Goal: Task Accomplishment & Management: Manage account settings

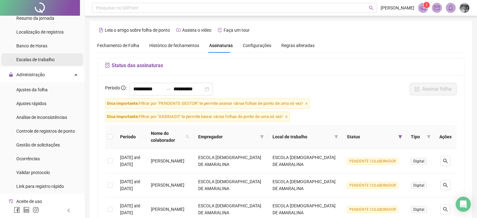
scroll to position [220, 0]
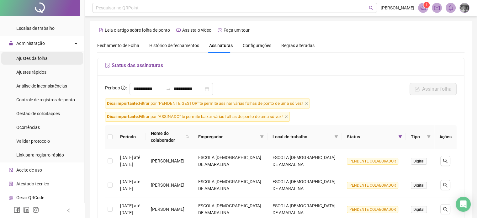
click at [40, 60] on span "Ajustes da folha" at bounding box center [31, 58] width 31 height 5
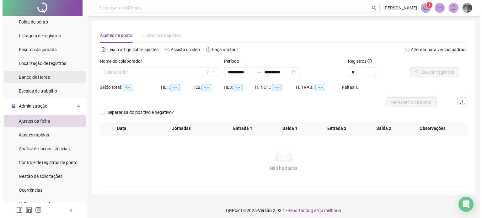
scroll to position [126, 0]
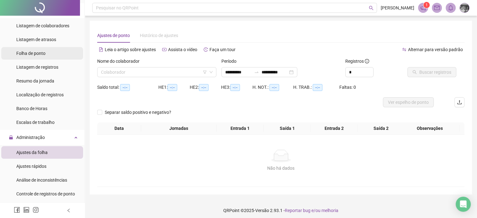
click at [42, 54] on span "Folha de ponto" at bounding box center [30, 53] width 29 height 5
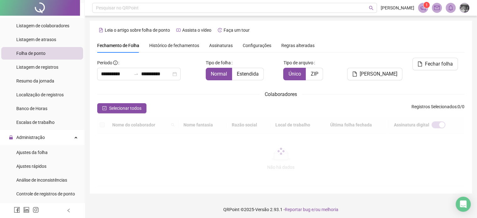
click at [185, 45] on span "Histórico de fechamentos" at bounding box center [174, 45] width 50 height 5
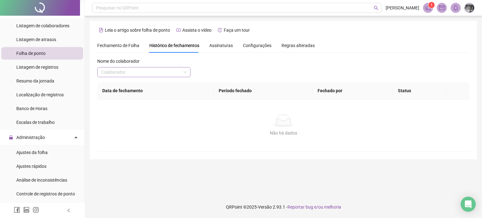
click at [168, 75] on input "search" at bounding box center [141, 71] width 80 height 9
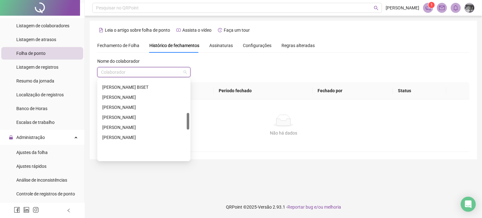
scroll to position [282, 0]
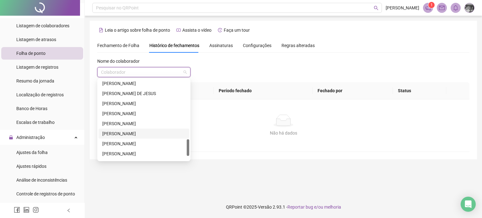
click at [117, 136] on div "[PERSON_NAME]" at bounding box center [143, 133] width 83 height 7
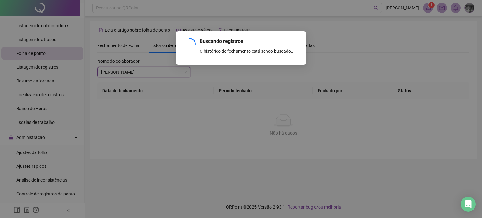
scroll to position [58, 0]
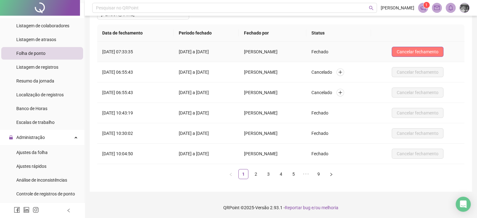
click at [444, 52] on button "Cancelar fechamento" at bounding box center [418, 52] width 52 height 10
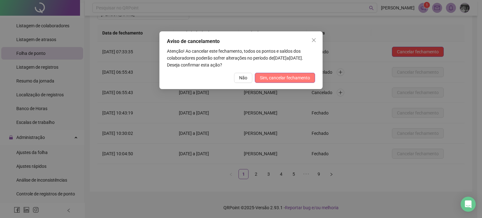
click at [290, 77] on span "Sim, cancelar fechamento" at bounding box center [285, 77] width 50 height 7
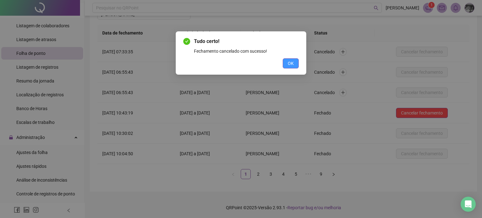
click at [297, 64] on button "OK" at bounding box center [291, 63] width 16 height 10
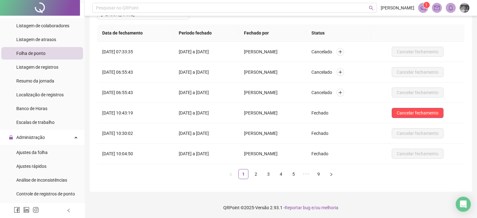
scroll to position [157, 0]
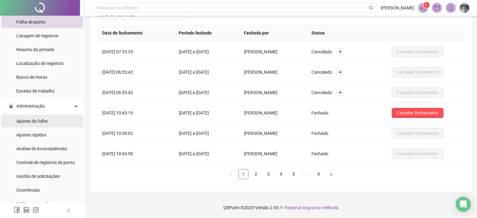
click at [48, 123] on li "Ajustes da folha" at bounding box center [42, 121] width 82 height 13
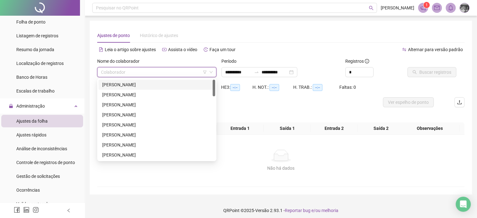
click at [140, 72] on input "search" at bounding box center [154, 71] width 106 height 9
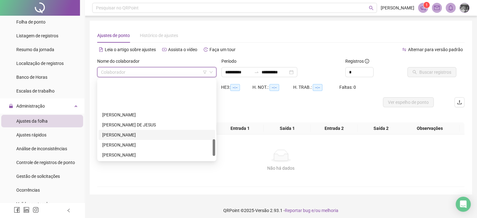
scroll to position [301, 0]
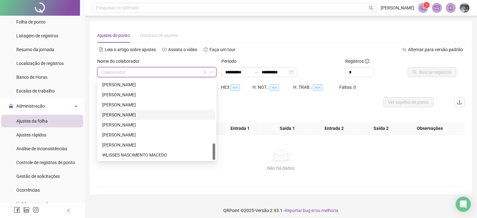
click at [127, 115] on div "[PERSON_NAME]" at bounding box center [156, 114] width 109 height 7
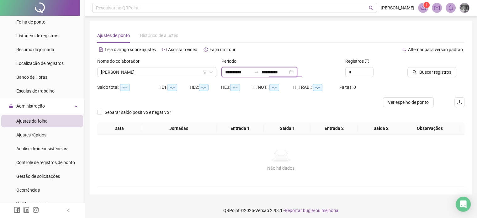
click at [288, 72] on input "**********" at bounding box center [275, 72] width 26 height 7
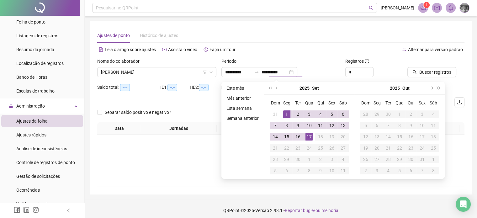
drag, startPoint x: 276, startPoint y: 89, endPoint x: 281, endPoint y: 99, distance: 11.4
click at [276, 89] on button "prev-year" at bounding box center [277, 88] width 7 height 13
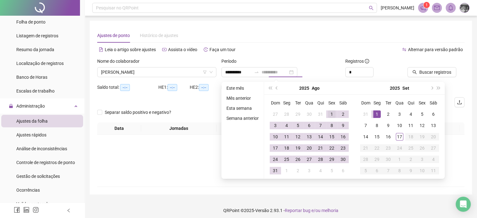
type input "**********"
drag, startPoint x: 329, startPoint y: 115, endPoint x: 306, endPoint y: 137, distance: 31.5
click at [329, 116] on div "1" at bounding box center [332, 114] width 8 height 8
click at [273, 169] on div "31" at bounding box center [276, 171] width 8 height 8
type input "**********"
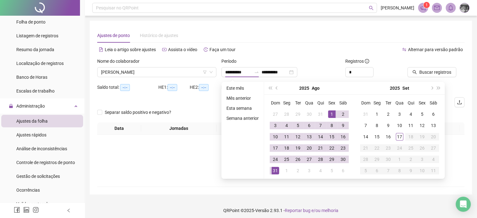
type input "**********"
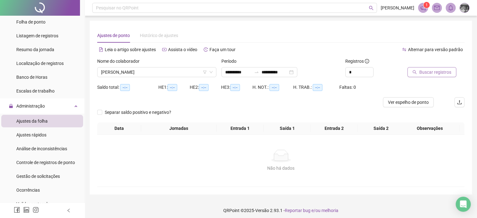
click at [425, 73] on span "Buscar registros" at bounding box center [435, 72] width 32 height 7
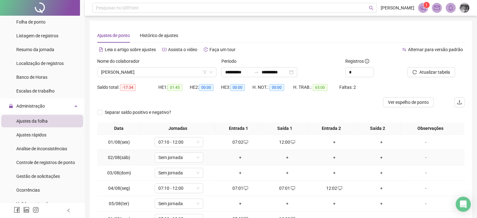
scroll to position [76, 0]
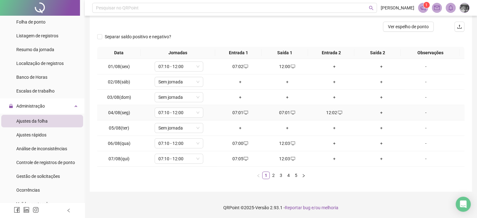
click at [286, 112] on div "07:01" at bounding box center [287, 112] width 42 height 7
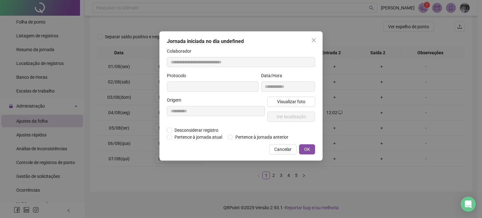
type input "**********"
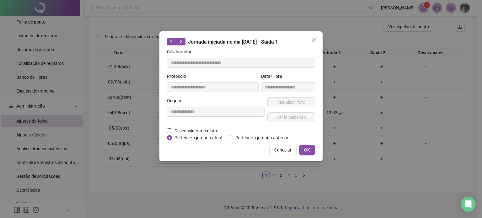
click at [197, 130] on span "Desconsiderar registro" at bounding box center [196, 130] width 49 height 7
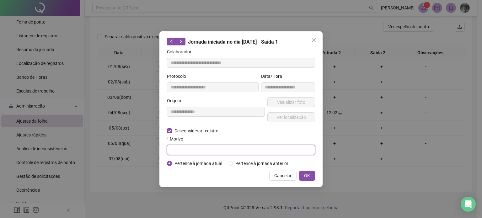
click at [240, 154] on input "text" at bounding box center [241, 150] width 148 height 10
drag, startPoint x: 207, startPoint y: 150, endPoint x: 126, endPoint y: 150, distance: 81.6
click at [126, 150] on div "**********" at bounding box center [241, 109] width 482 height 218
type input "****"
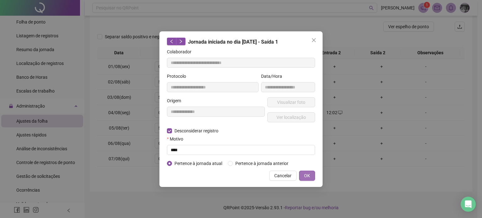
click at [307, 174] on span "OK" at bounding box center [307, 175] width 6 height 7
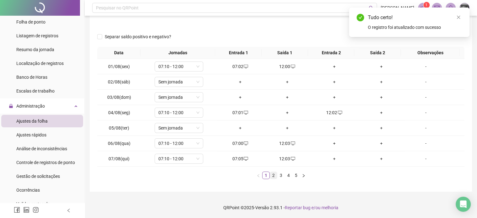
click at [274, 176] on link "2" at bounding box center [273, 175] width 7 height 7
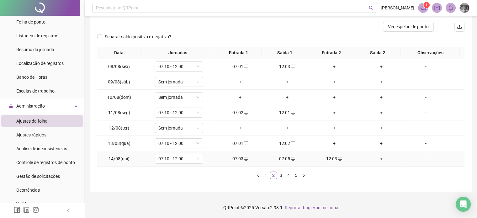
click at [285, 158] on div "07:05" at bounding box center [287, 158] width 42 height 7
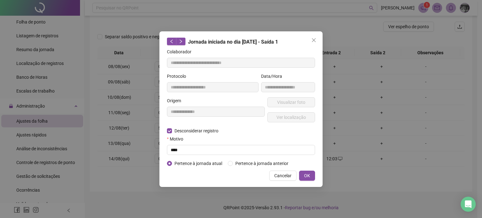
type input "**********"
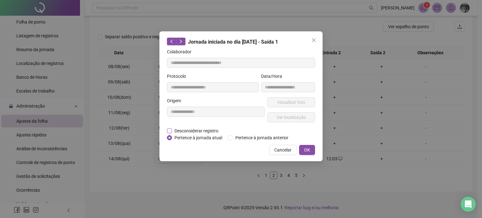
click at [198, 128] on span "Desconsiderar registro" at bounding box center [196, 130] width 49 height 7
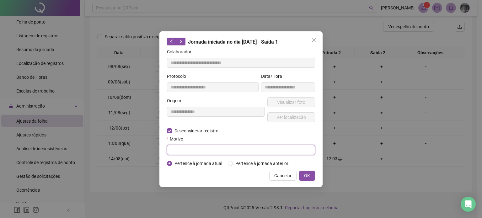
click at [268, 149] on input "text" at bounding box center [241, 150] width 148 height 10
paste input "****"
type input "****"
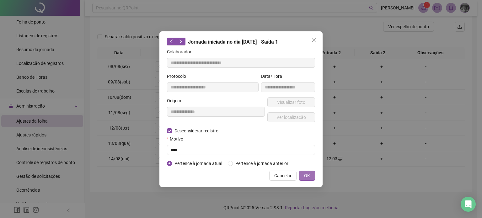
click at [306, 172] on span "OK" at bounding box center [307, 175] width 6 height 7
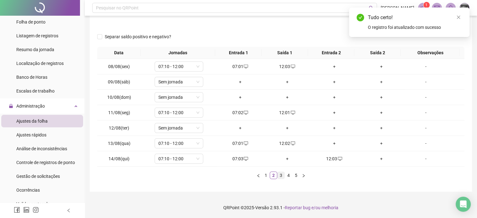
click at [280, 176] on link "3" at bounding box center [281, 175] width 7 height 7
click at [289, 175] on link "4" at bounding box center [288, 175] width 7 height 7
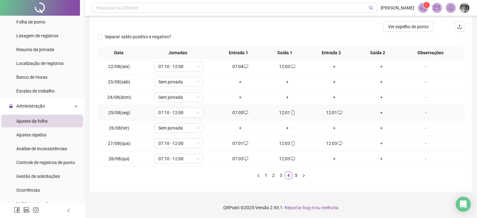
click at [338, 113] on icon "desktop" at bounding box center [340, 113] width 4 height 4
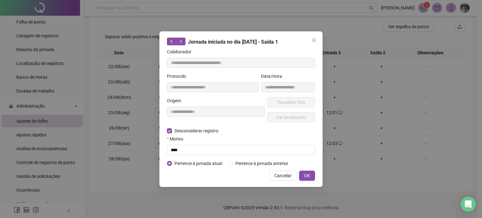
type input "**********"
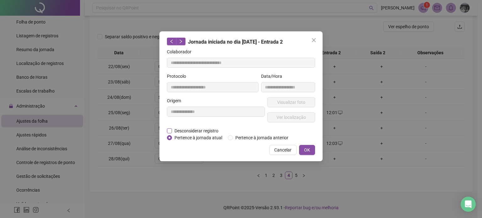
click at [218, 130] on span "Desconsiderar registro" at bounding box center [196, 130] width 49 height 7
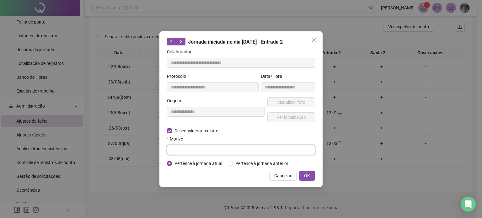
click at [226, 147] on input "text" at bounding box center [241, 150] width 148 height 10
paste input "****"
type input "****"
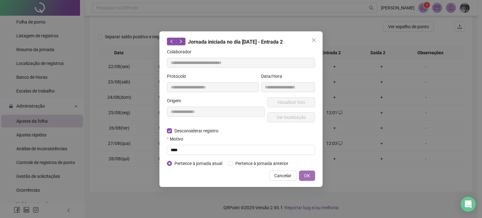
click at [306, 176] on span "OK" at bounding box center [307, 175] width 6 height 7
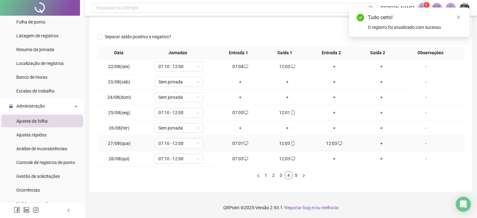
click at [329, 143] on div "12:03" at bounding box center [334, 143] width 42 height 7
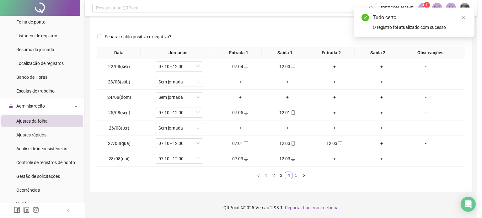
type input "**********"
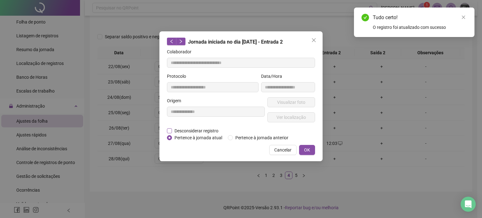
click at [202, 131] on span "Desconsiderar registro" at bounding box center [196, 130] width 49 height 7
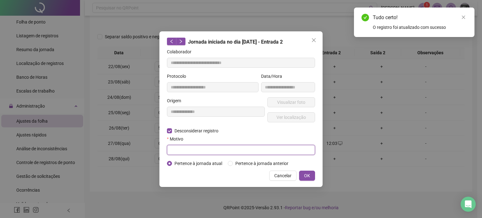
click at [217, 146] on input "text" at bounding box center [241, 150] width 148 height 10
paste input "****"
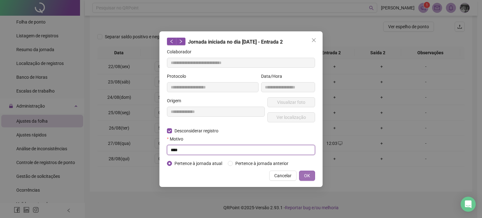
type input "****"
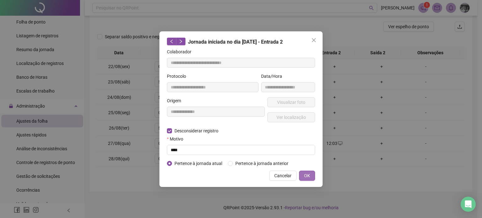
click at [301, 176] on button "OK" at bounding box center [307, 176] width 16 height 10
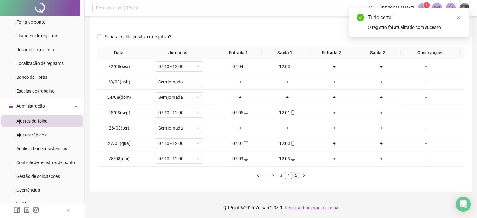
click at [297, 175] on link "5" at bounding box center [296, 175] width 7 height 7
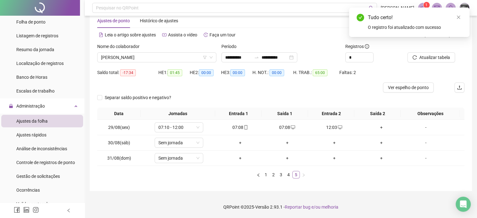
scroll to position [14, 0]
click at [282, 129] on div "07:08" at bounding box center [287, 127] width 42 height 7
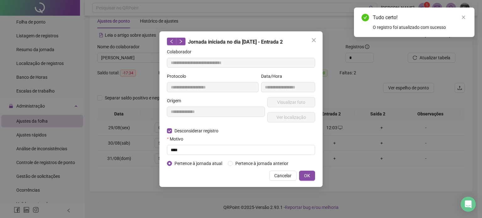
type input "**********"
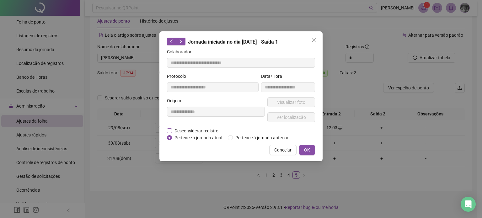
click at [205, 128] on span "Desconsiderar registro" at bounding box center [196, 130] width 49 height 7
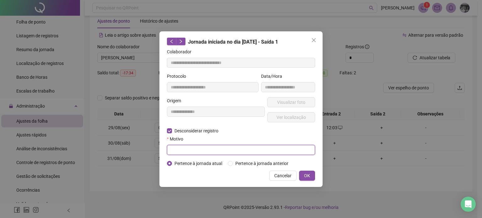
click at [202, 147] on input "text" at bounding box center [241, 150] width 148 height 10
paste input "****"
type input "****"
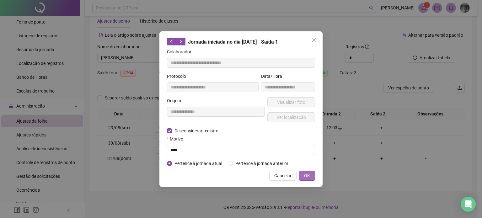
click at [306, 173] on span "OK" at bounding box center [307, 175] width 6 height 7
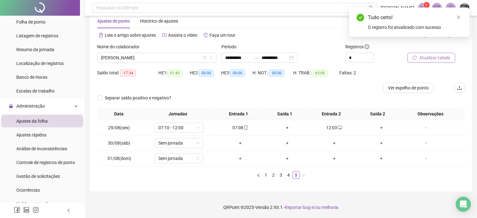
click at [430, 55] on span "Atualizar tabela" at bounding box center [434, 57] width 31 height 7
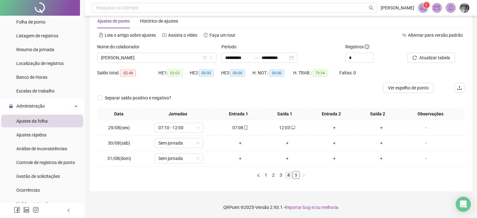
click at [287, 174] on link "4" at bounding box center [288, 175] width 7 height 7
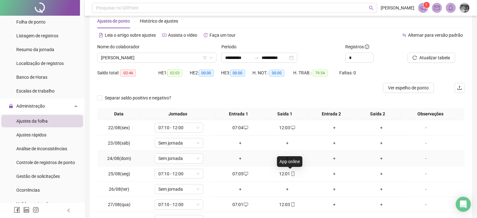
scroll to position [76, 0]
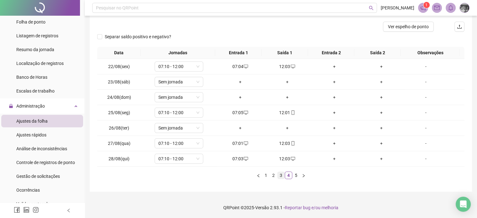
click at [280, 177] on link "3" at bounding box center [281, 175] width 7 height 7
click at [271, 177] on link "2" at bounding box center [273, 175] width 7 height 7
click at [268, 176] on link "1" at bounding box center [266, 175] width 7 height 7
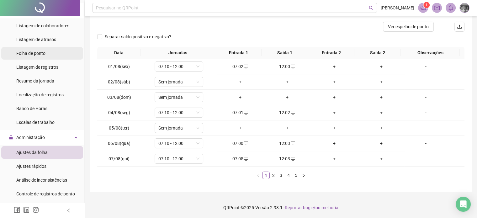
click at [38, 53] on span "Folha de ponto" at bounding box center [30, 53] width 29 height 5
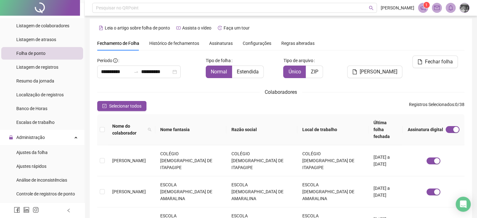
scroll to position [19, 0]
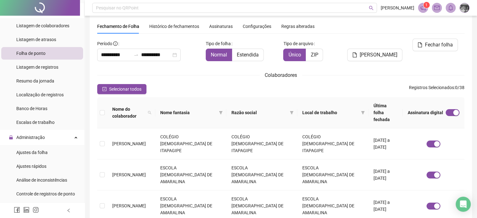
click at [176, 24] on span "Histórico de fechamentos" at bounding box center [174, 26] width 50 height 5
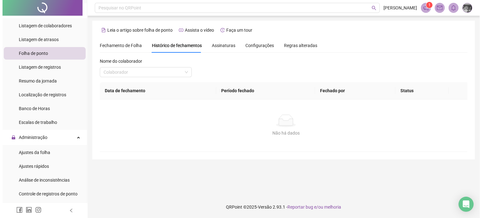
scroll to position [0, 0]
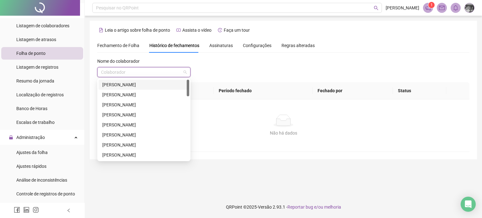
click at [138, 75] on input "search" at bounding box center [141, 71] width 80 height 9
click at [123, 117] on div "[PERSON_NAME]" at bounding box center [143, 114] width 83 height 7
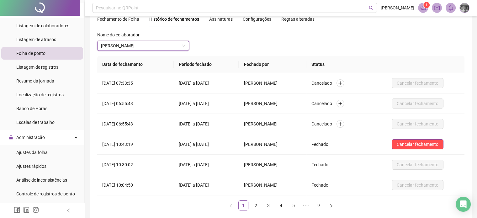
scroll to position [0, 0]
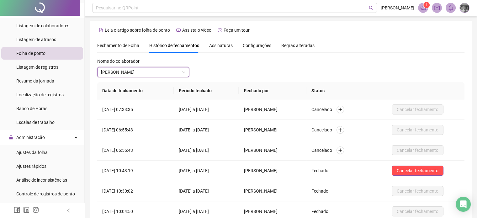
click at [35, 56] on span "Folha de ponto" at bounding box center [30, 53] width 29 height 5
click at [122, 46] on span "Fechamento de Folha" at bounding box center [118, 45] width 42 height 5
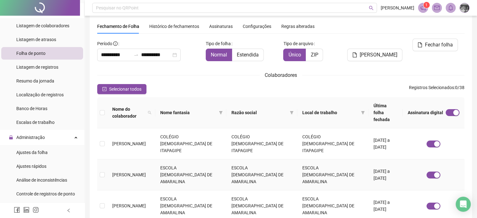
scroll to position [218, 0]
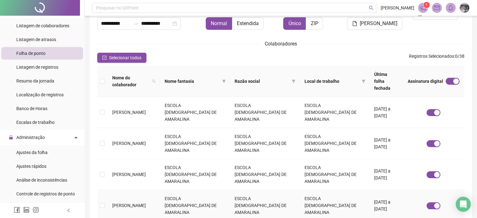
scroll to position [113, 0]
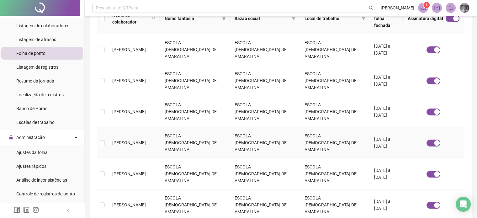
click at [106, 127] on td at bounding box center [102, 142] width 10 height 31
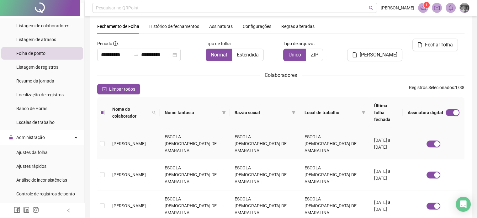
scroll to position [0, 0]
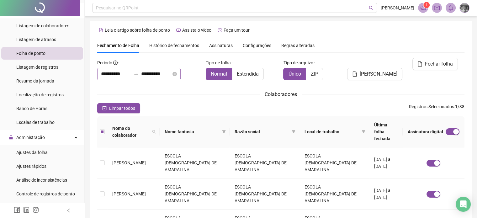
click at [181, 73] on div "**********" at bounding box center [138, 74] width 83 height 13
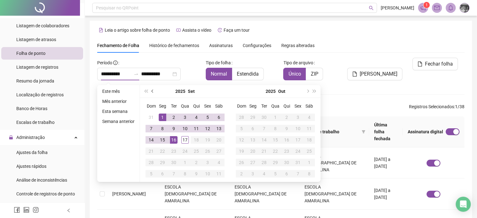
click at [152, 91] on span "prev-year" at bounding box center [153, 91] width 3 height 3
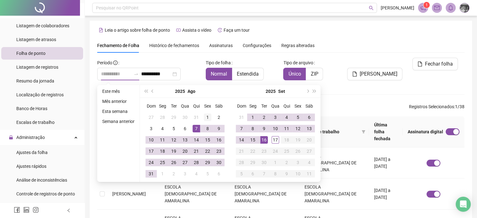
type input "**********"
click at [206, 118] on div "1" at bounding box center [208, 118] width 8 height 8
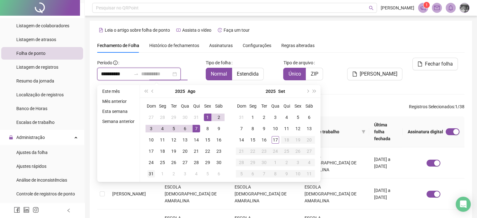
type input "**********"
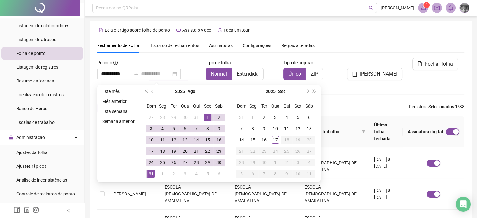
click at [153, 174] on div "31" at bounding box center [151, 174] width 8 height 8
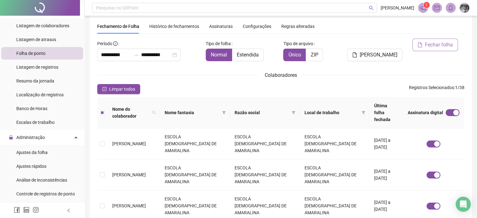
click at [449, 46] on span "Fechar folha" at bounding box center [439, 45] width 28 height 8
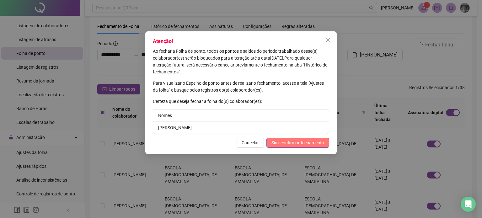
click at [302, 141] on span "Sim, confirmar fechamento" at bounding box center [297, 142] width 53 height 7
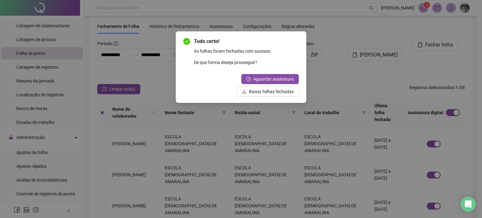
click at [205, 74] on div "Tudo certo! As folhas foram fechadas com sucesso. De que forma deseja prossegui…" at bounding box center [240, 67] width 115 height 59
click at [205, 83] on div "Aguardar assinatura Baixar folhas fechadas" at bounding box center [240, 85] width 115 height 23
click at [274, 81] on span "Aguardar assinatura" at bounding box center [273, 79] width 40 height 7
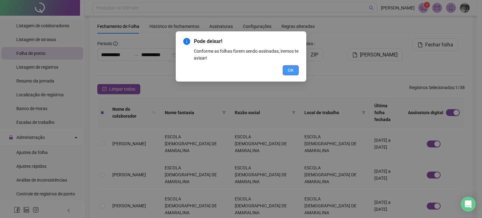
click at [293, 69] on span "OK" at bounding box center [291, 70] width 6 height 7
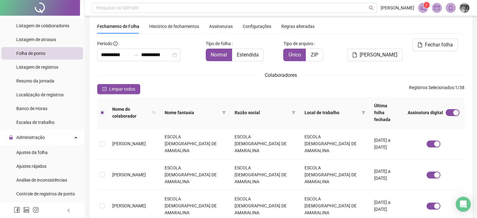
click at [219, 20] on div "Assinaturas" at bounding box center [221, 26] width 24 height 14
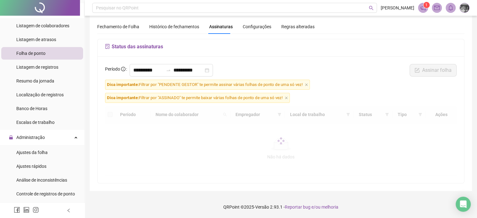
scroll to position [18, 0]
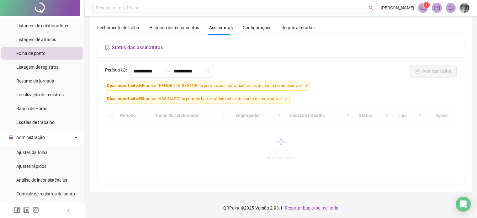
click at [174, 21] on div "Histórico de fechamentos" at bounding box center [174, 27] width 50 height 14
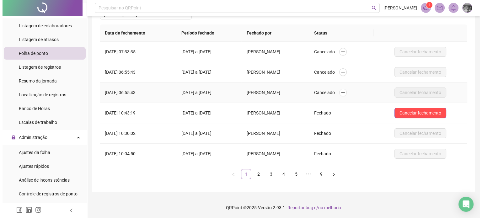
scroll to position [0, 0]
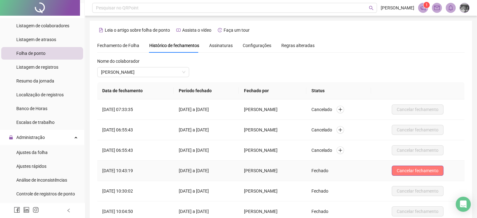
click at [432, 172] on span "Cancelar fechamento" at bounding box center [418, 170] width 42 height 7
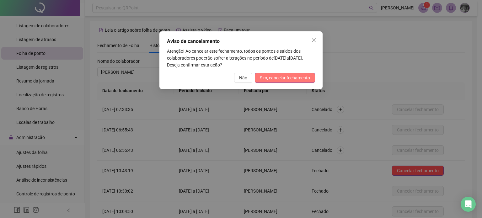
click at [276, 76] on span "Sim, cancelar fechamento" at bounding box center [285, 77] width 50 height 7
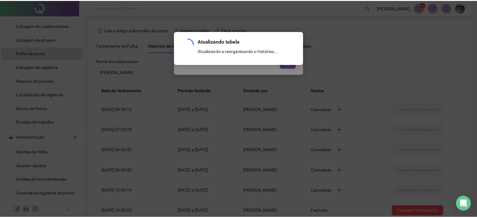
scroll to position [58, 0]
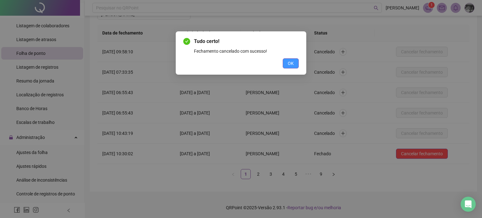
click at [297, 60] on button "OK" at bounding box center [291, 63] width 16 height 10
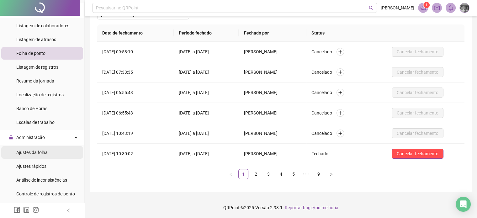
click at [40, 152] on span "Ajustes da folha" at bounding box center [31, 152] width 31 height 5
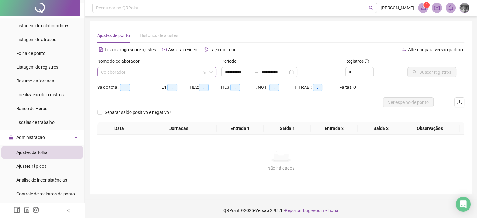
click at [179, 71] on input "search" at bounding box center [154, 71] width 106 height 9
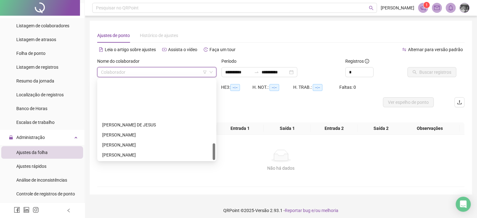
scroll to position [301, 0]
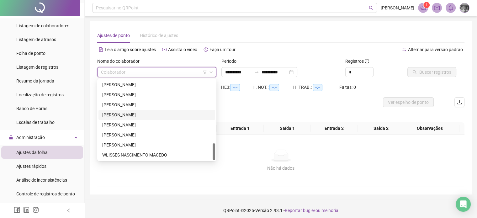
click at [145, 113] on div "[PERSON_NAME]" at bounding box center [156, 114] width 109 height 7
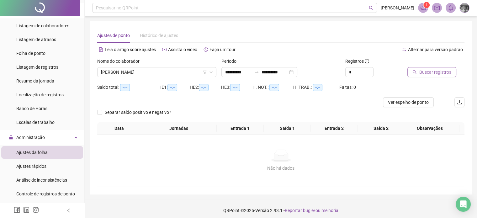
click at [423, 77] on button "Buscar registros" at bounding box center [432, 72] width 49 height 10
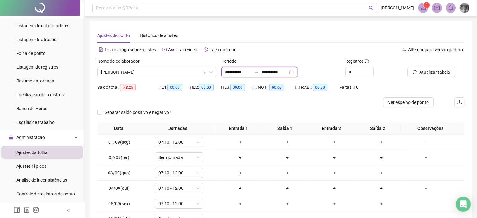
click at [288, 73] on input "**********" at bounding box center [275, 72] width 26 height 7
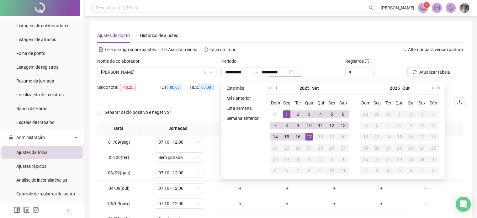
click at [276, 87] on span "prev-year" at bounding box center [277, 88] width 3 height 3
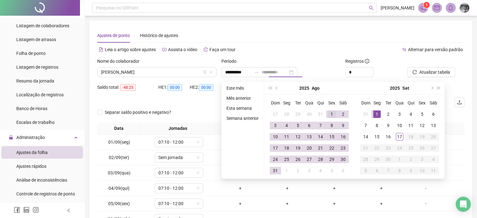
type input "**********"
drag, startPoint x: 329, startPoint y: 115, endPoint x: 296, endPoint y: 149, distance: 47.7
click at [330, 115] on div "1" at bounding box center [332, 114] width 8 height 8
click at [274, 174] on td "31" at bounding box center [275, 170] width 11 height 11
type input "**********"
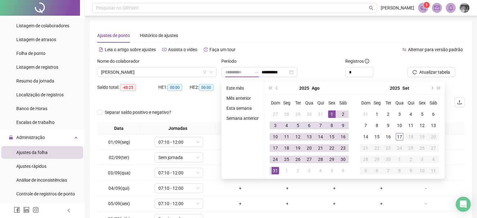
type input "**********"
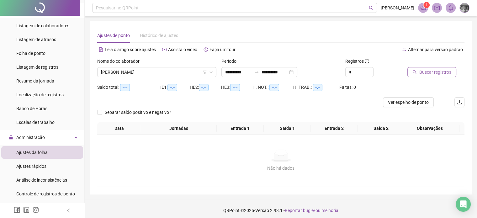
click at [440, 70] on span "Buscar registros" at bounding box center [435, 72] width 32 height 7
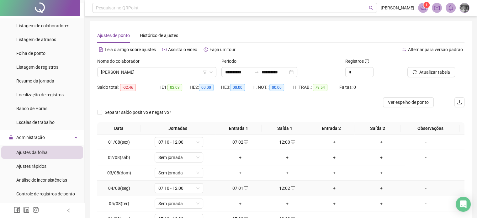
scroll to position [76, 0]
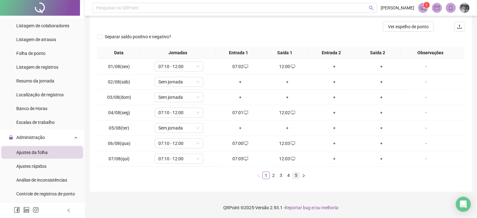
click at [293, 175] on link "5" at bounding box center [296, 175] width 7 height 7
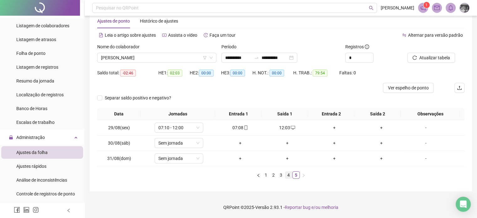
click at [287, 175] on link "4" at bounding box center [288, 175] width 7 height 7
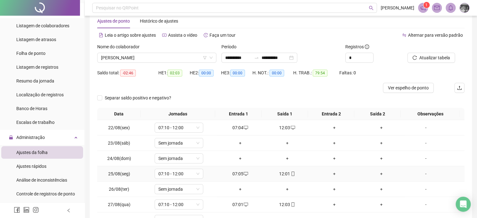
scroll to position [76, 0]
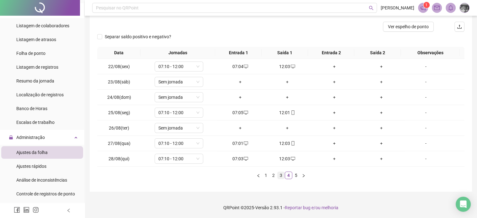
click at [280, 172] on link "3" at bounding box center [281, 175] width 7 height 7
click at [286, 115] on div "07:04" at bounding box center [287, 112] width 42 height 7
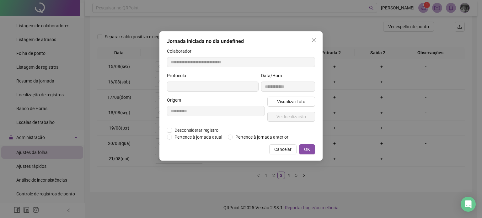
type input "**********"
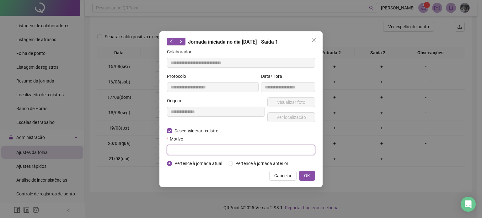
click at [260, 149] on input "text" at bounding box center [241, 150] width 148 height 10
paste input "**********"
drag, startPoint x: 291, startPoint y: 152, endPoint x: 142, endPoint y: 150, distance: 149.0
click at [143, 150] on div "**********" at bounding box center [241, 109] width 482 height 218
type input "****"
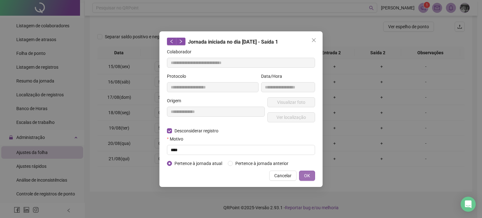
click at [304, 178] on span "OK" at bounding box center [307, 175] width 6 height 7
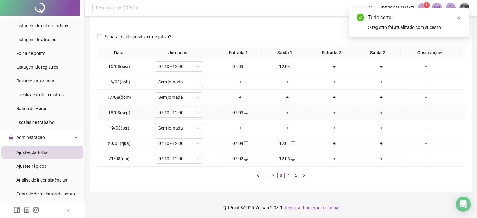
click at [284, 113] on div "+" at bounding box center [287, 112] width 42 height 7
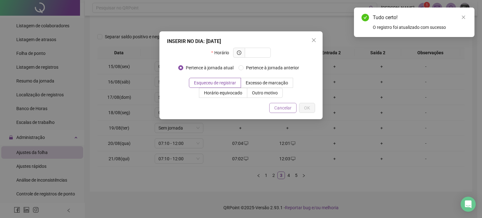
click at [289, 109] on span "Cancelar" at bounding box center [282, 107] width 17 height 7
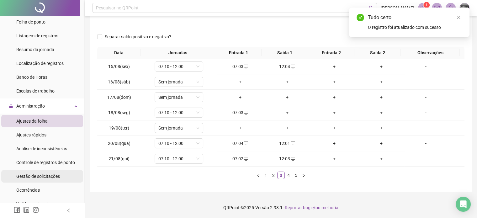
scroll to position [188, 0]
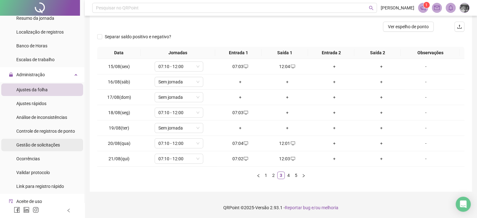
drag, startPoint x: 49, startPoint y: 147, endPoint x: 66, endPoint y: 143, distance: 17.3
click at [49, 147] on span "Gestão de solicitações" at bounding box center [38, 144] width 44 height 5
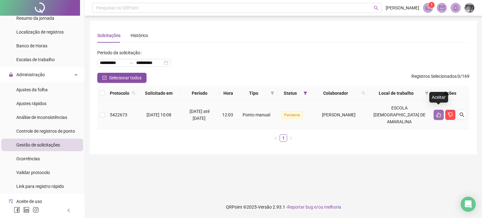
click at [434, 113] on button "button" at bounding box center [439, 115] width 10 height 10
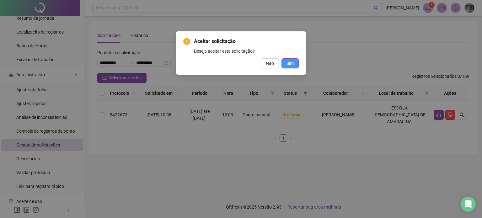
click at [292, 68] on button "Sim" at bounding box center [289, 63] width 17 height 10
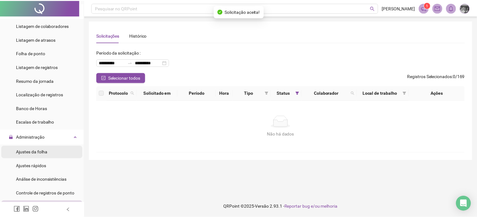
scroll to position [94, 0]
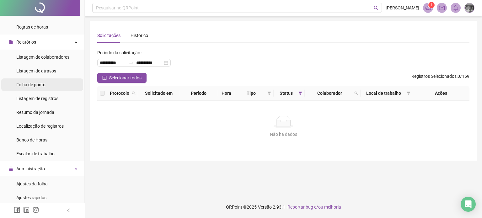
click at [39, 85] on span "Folha de ponto" at bounding box center [30, 84] width 29 height 5
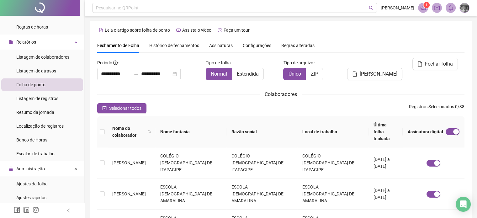
scroll to position [19, 0]
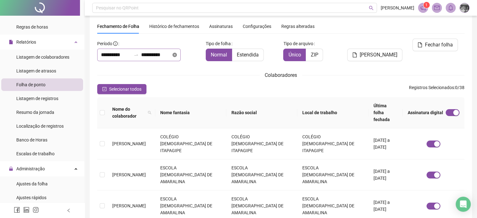
click at [177, 55] on icon "close-circle" at bounding box center [175, 55] width 4 height 4
click at [171, 55] on input at bounding box center [156, 55] width 30 height 8
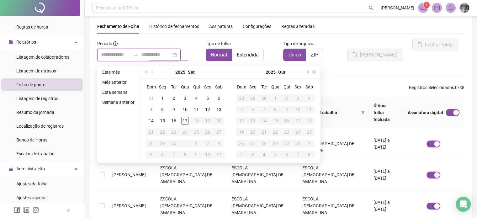
click at [133, 60] on div at bounding box center [138, 55] width 83 height 13
type input "**********"
click at [152, 72] on span "prev-year" at bounding box center [153, 72] width 3 height 3
type input "**********"
click at [207, 96] on div "1" at bounding box center [208, 98] width 8 height 8
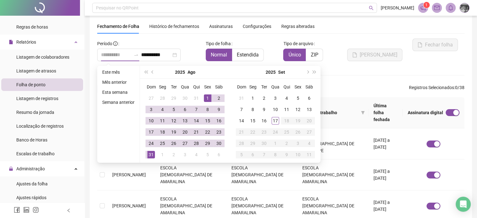
click at [153, 151] on div "31" at bounding box center [151, 155] width 8 height 8
type input "**********"
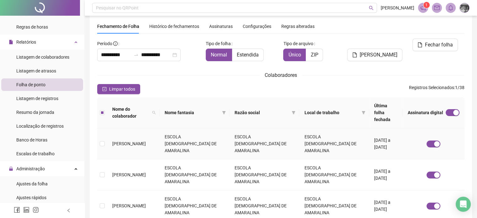
scroll to position [0, 0]
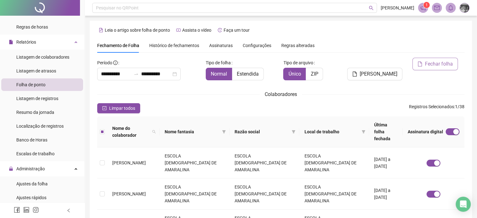
click at [431, 64] on span "Fechar folha" at bounding box center [439, 64] width 28 height 8
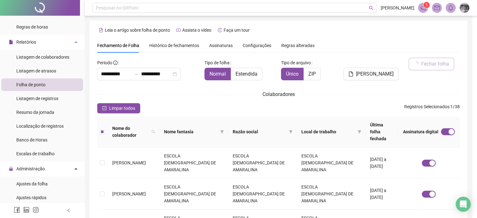
scroll to position [19, 0]
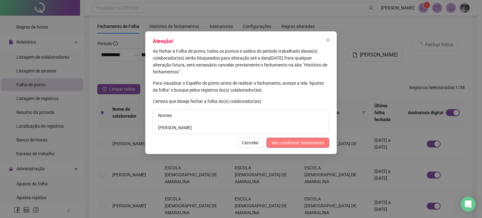
click at [319, 142] on span "Sim, confirmar fechamento" at bounding box center [297, 142] width 53 height 7
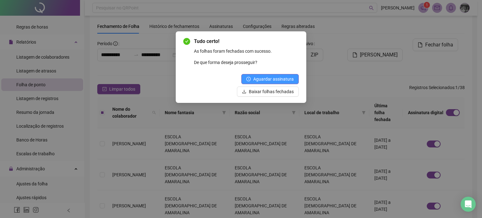
click at [272, 79] on span "Aguardar assinatura" at bounding box center [273, 79] width 40 height 7
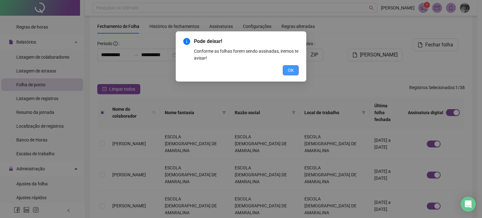
click at [296, 72] on button "OK" at bounding box center [291, 70] width 16 height 10
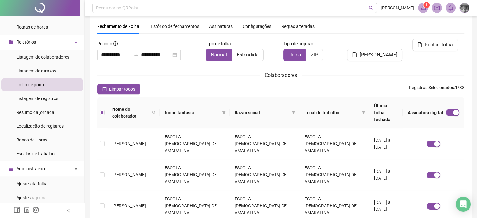
click at [221, 25] on span "Assinaturas" at bounding box center [221, 26] width 24 height 4
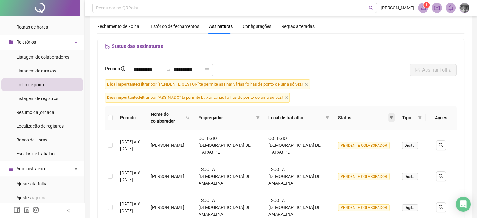
click at [393, 118] on icon "filter" at bounding box center [392, 118] width 4 height 4
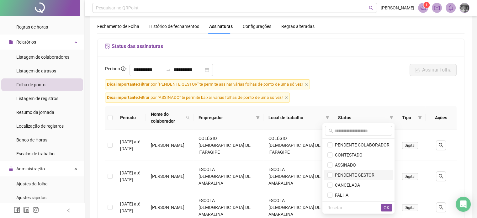
click at [354, 174] on span "PENDENTE GESTOR" at bounding box center [354, 175] width 42 height 5
click at [383, 207] on button "OK" at bounding box center [386, 208] width 11 height 8
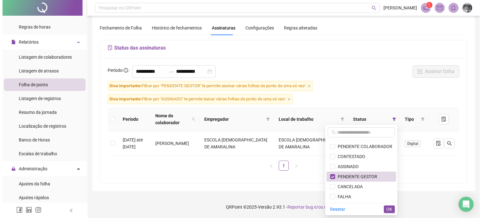
scroll to position [17, 0]
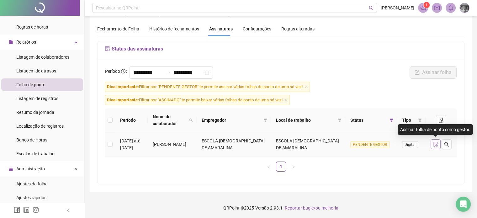
click at [436, 144] on icon "file-done" at bounding box center [436, 144] width 4 height 5
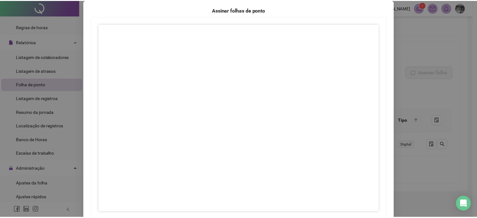
scroll to position [63, 0]
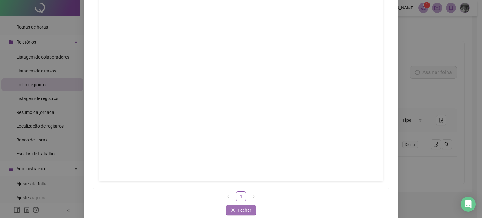
click at [241, 211] on span "Fechar" at bounding box center [244, 210] width 13 height 7
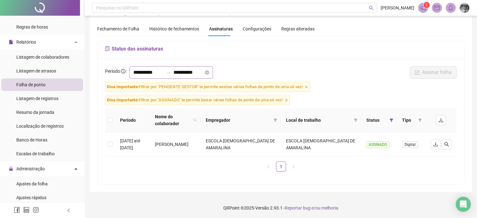
click at [213, 72] on div "**********" at bounding box center [171, 72] width 83 height 13
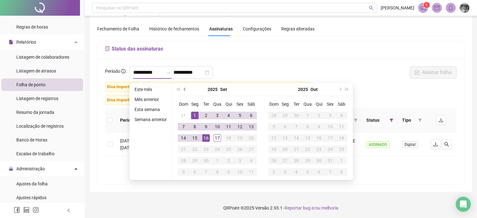
click at [187, 88] on button "prev-year" at bounding box center [185, 89] width 7 height 13
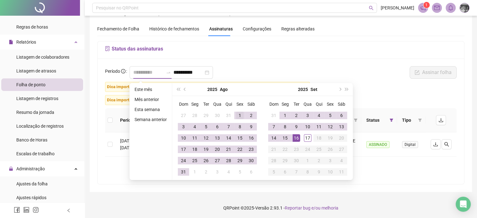
type input "**********"
click at [238, 116] on div "1" at bounding box center [240, 116] width 8 height 8
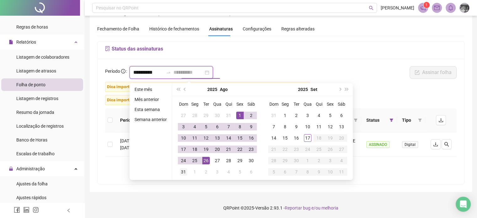
type input "**********"
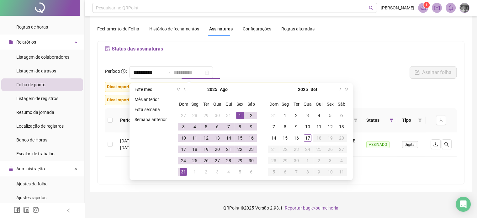
click at [185, 175] on div "31" at bounding box center [184, 172] width 8 height 8
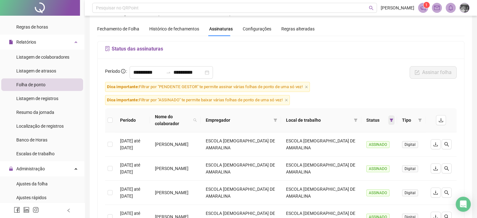
click at [389, 119] on span at bounding box center [391, 119] width 6 height 9
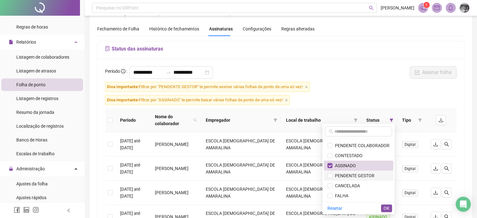
click at [362, 174] on span "PENDENTE GESTOR" at bounding box center [354, 175] width 42 height 5
click at [335, 167] on span "ASSINADO" at bounding box center [345, 165] width 24 height 5
click at [387, 208] on span "OK" at bounding box center [387, 208] width 6 height 7
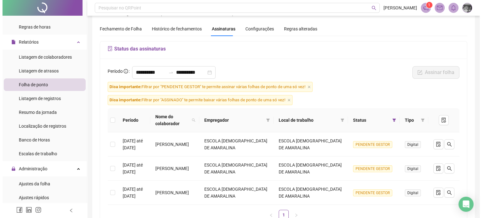
scroll to position [48, 0]
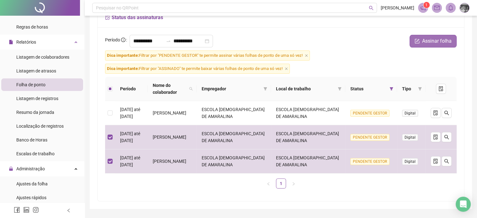
click at [443, 43] on span "Assinar folha" at bounding box center [436, 41] width 29 height 8
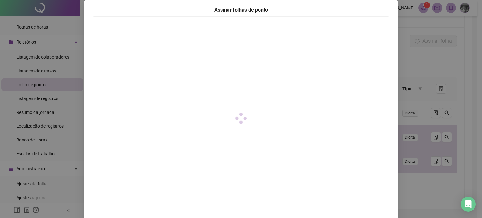
scroll to position [73, 0]
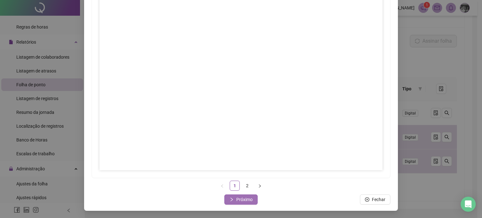
click at [244, 201] on span "Próximo" at bounding box center [244, 199] width 16 height 7
click at [238, 201] on span "Fechar" at bounding box center [244, 199] width 13 height 7
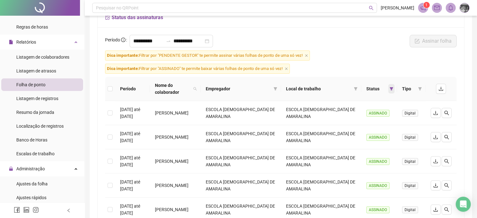
click at [393, 86] on span at bounding box center [391, 88] width 6 height 9
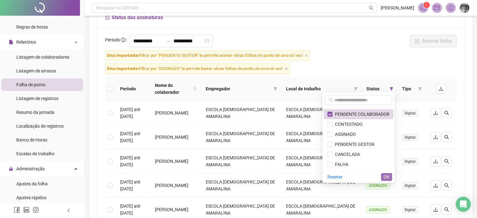
click at [384, 175] on button "OK" at bounding box center [386, 177] width 11 height 8
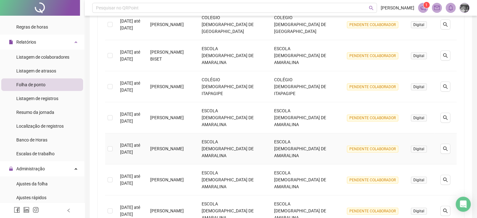
scroll to position [233, 0]
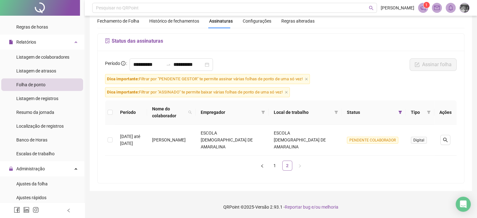
scroll to position [10, 0]
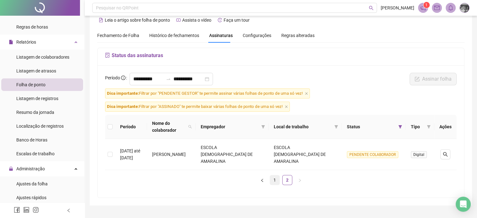
click at [277, 175] on link "1" at bounding box center [274, 179] width 9 height 9
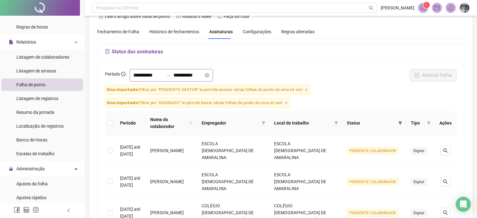
scroll to position [45, 0]
